Goal: Task Accomplishment & Management: Manage account settings

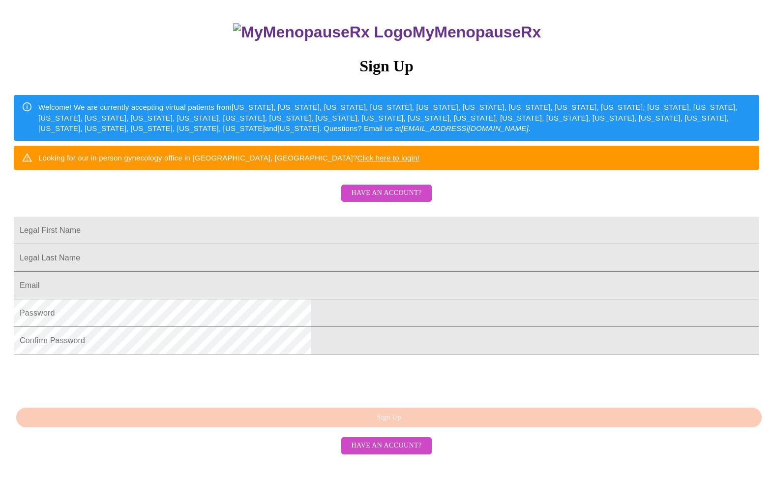
scroll to position [130, 0]
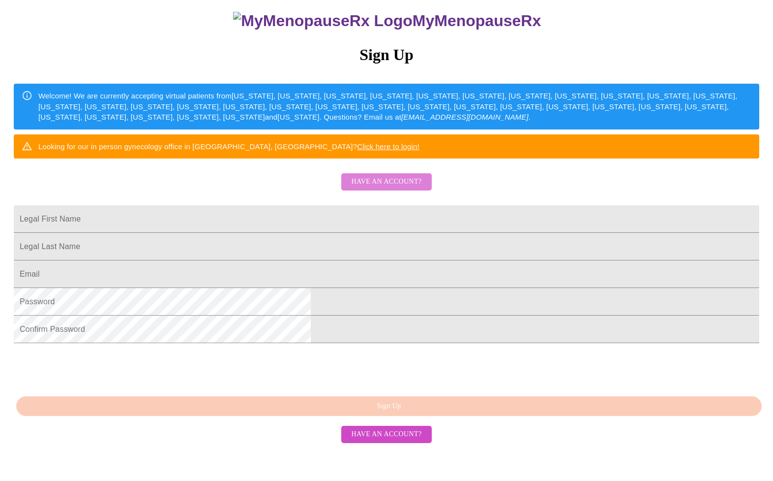
click at [390, 179] on span "Have an account?" at bounding box center [386, 182] width 70 height 12
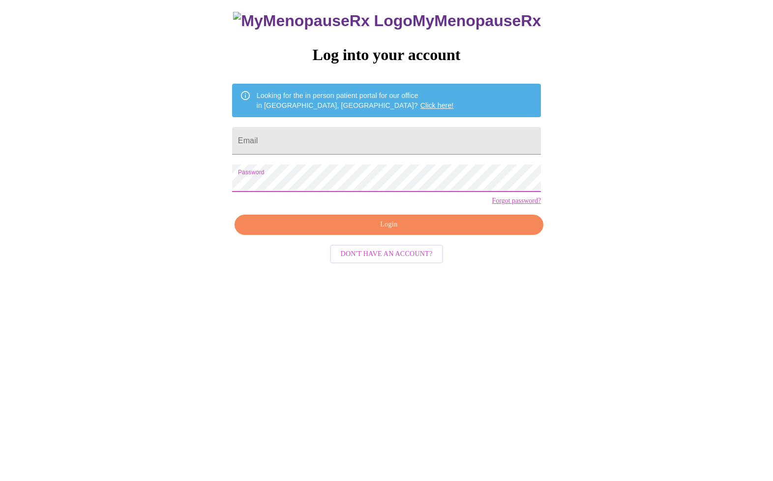
scroll to position [10, 0]
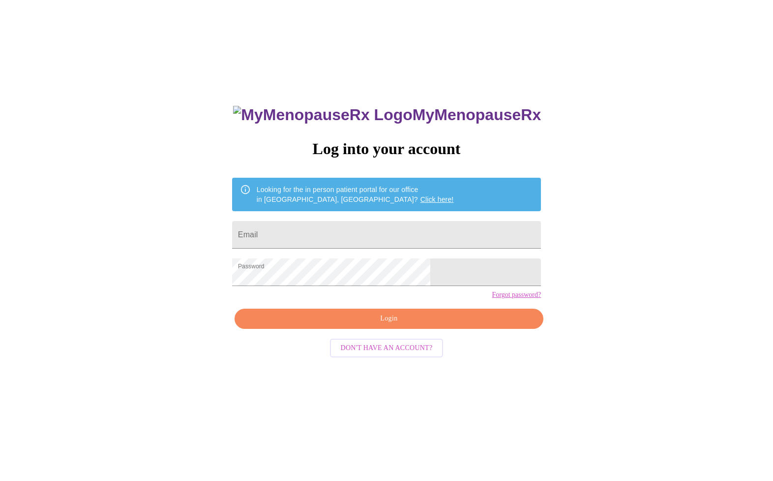
click at [382, 325] on span "Login" at bounding box center [389, 318] width 286 height 12
click at [351, 232] on input "Email" at bounding box center [386, 235] width 309 height 28
type input "[EMAIL_ADDRESS][DOMAIN_NAME]"
click at [388, 325] on span "Login" at bounding box center [389, 318] width 286 height 12
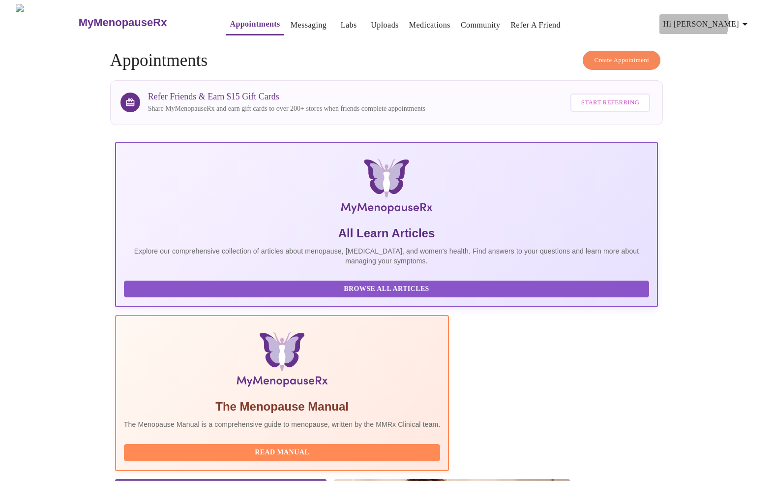
click at [743, 19] on icon "button" at bounding box center [746, 24] width 12 height 12
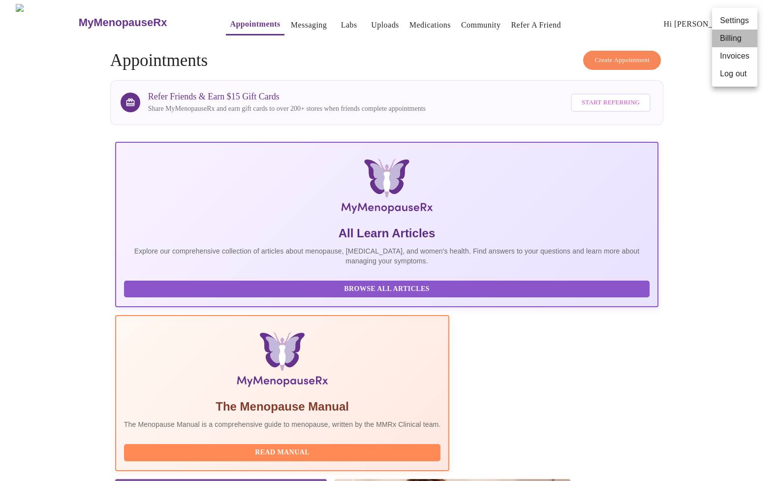
click at [726, 38] on li "Billing" at bounding box center [734, 39] width 45 height 18
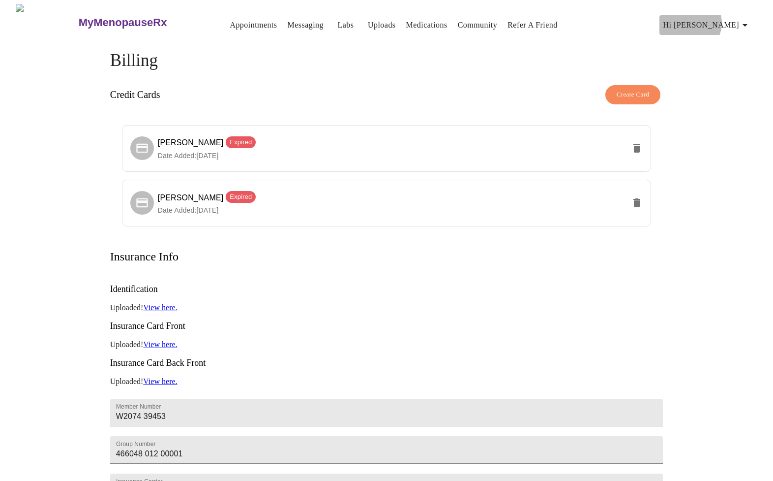
click at [740, 19] on span "Hi [PERSON_NAME]" at bounding box center [708, 25] width 88 height 14
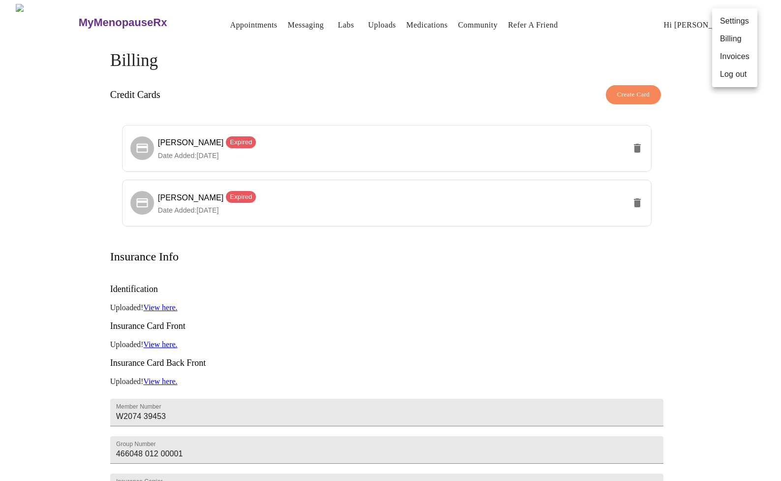
click at [735, 57] on li "Invoices" at bounding box center [734, 57] width 45 height 18
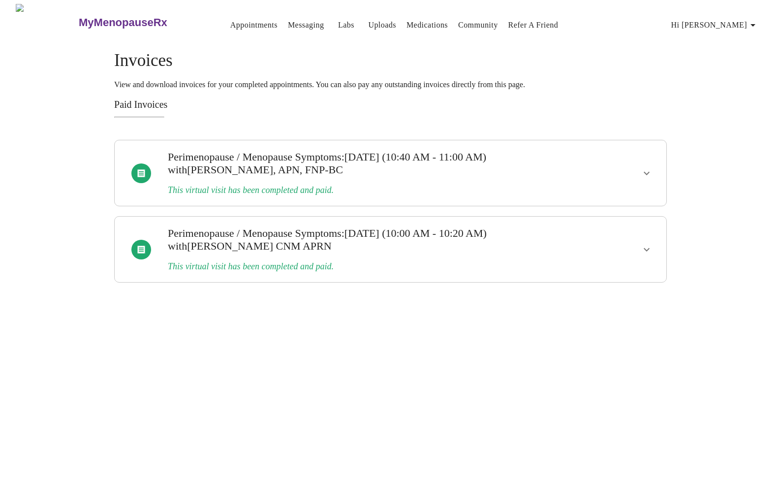
click at [739, 21] on span "Hi [PERSON_NAME]" at bounding box center [715, 25] width 88 height 14
